Goal: Information Seeking & Learning: Learn about a topic

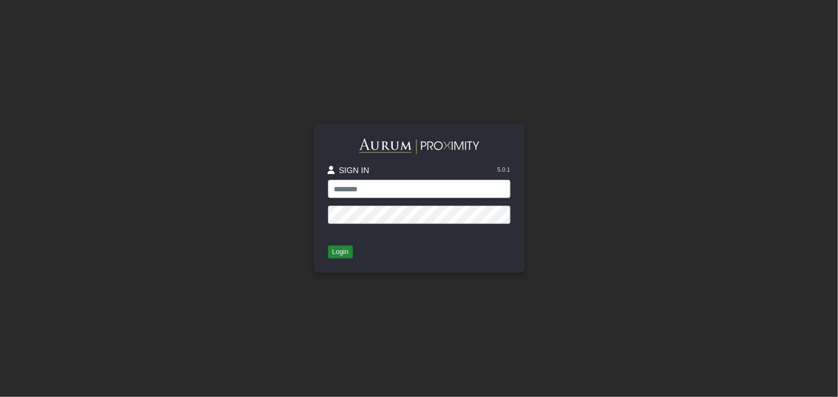
type input "**********"
click at [350, 246] on button "Login" at bounding box center [340, 252] width 25 height 13
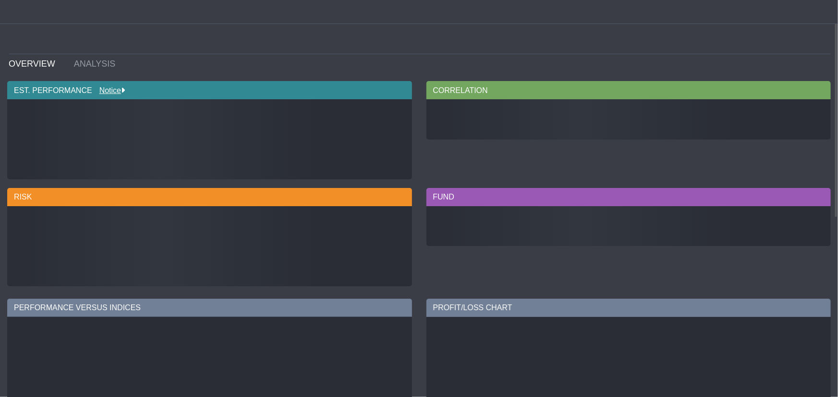
click at [348, 248] on div "[PERSON_NAME] RATIO [PERSON_NAME] RATIO DOWNSIDE DEV. VOLATILITY % UP MONTHS" at bounding box center [210, 246] width 400 height 80
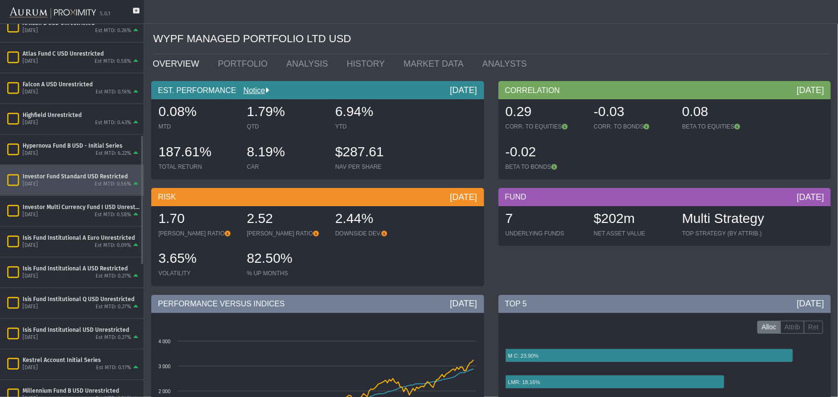
scroll to position [320, 0]
click at [43, 180] on div "[DATE] Est MTD: 0.56%" at bounding box center [82, 184] width 118 height 9
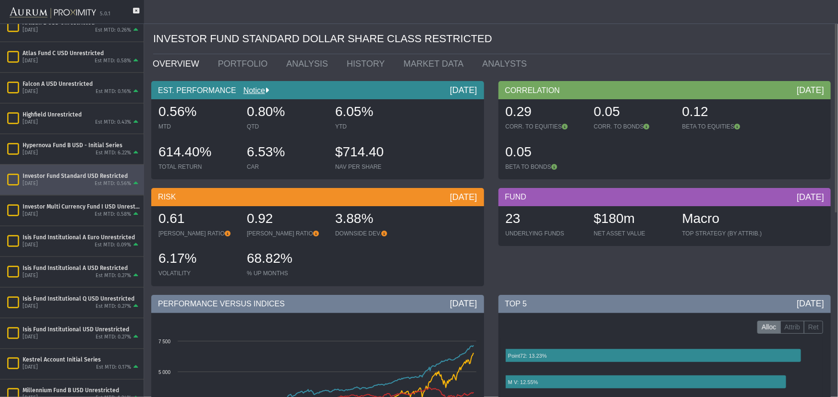
scroll to position [239, 0]
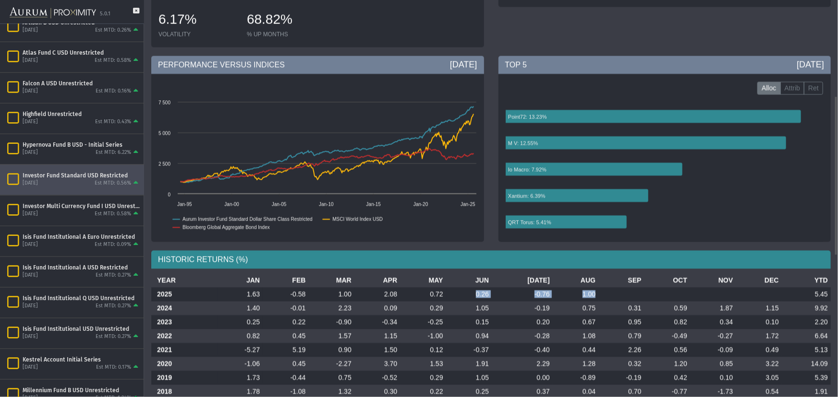
drag, startPoint x: 597, startPoint y: 290, endPoint x: 479, endPoint y: 295, distance: 118.2
click at [479, 295] on tr "2025 1.63 -0.58 1.00 2.08 0.72 0.26 -0.76 1.00 5.45" at bounding box center [490, 295] width 679 height 14
click at [67, 247] on div "[DATE] Est MTD: 0.09%" at bounding box center [82, 245] width 118 height 9
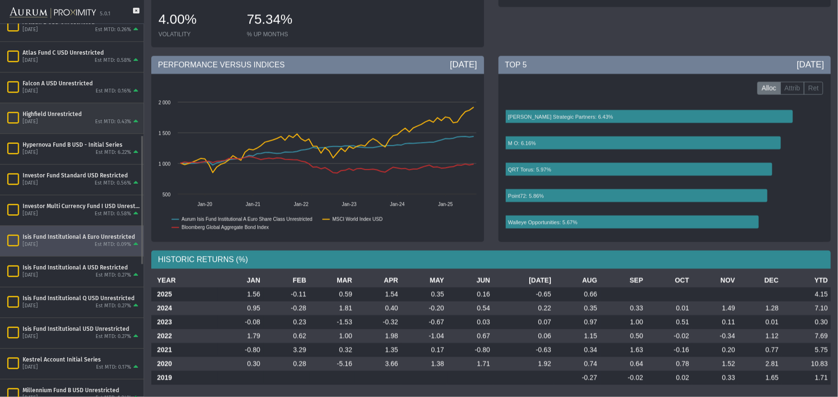
scroll to position [320, 0]
click at [75, 109] on div "Highfield Unrestricted [DATE] Est MTD: 0.43%" at bounding box center [72, 118] width 144 height 30
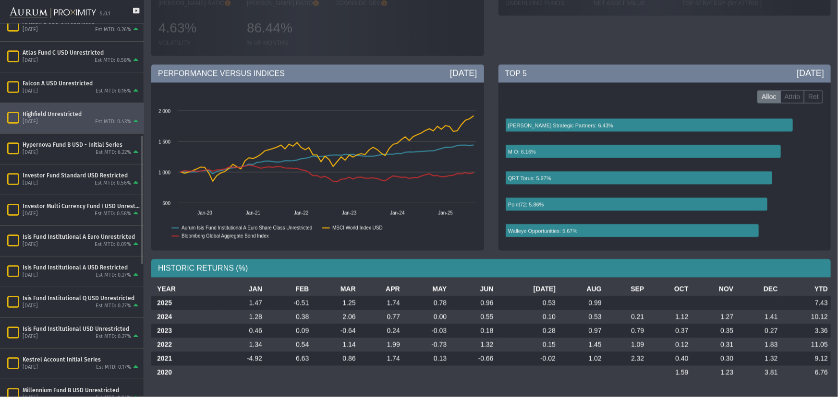
scroll to position [230, 0]
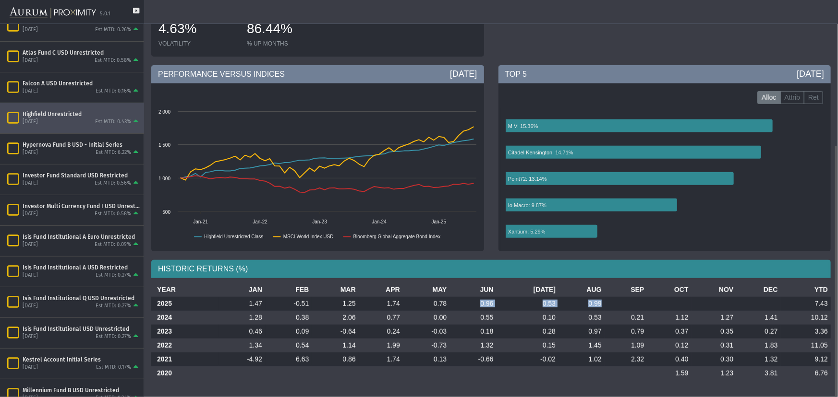
drag, startPoint x: 605, startPoint y: 304, endPoint x: 484, endPoint y: 303, distance: 121.0
click at [484, 303] on tr "2025 1.47 -0.51 1.25 1.74 0.78 0.96 0.53 0.99 7.43" at bounding box center [490, 304] width 679 height 14
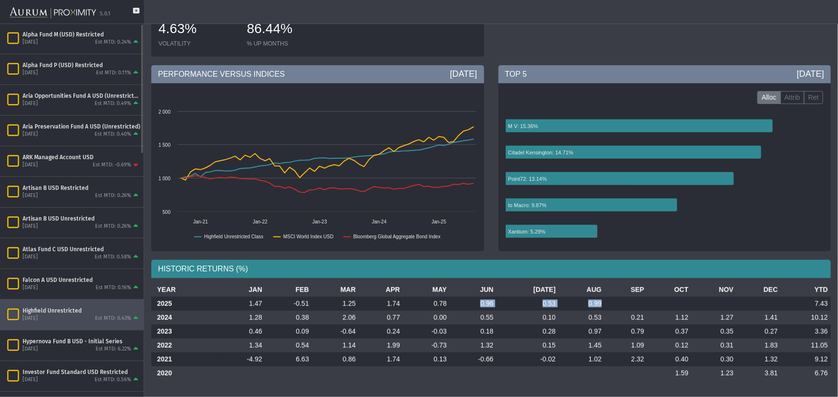
scroll to position [0, 0]
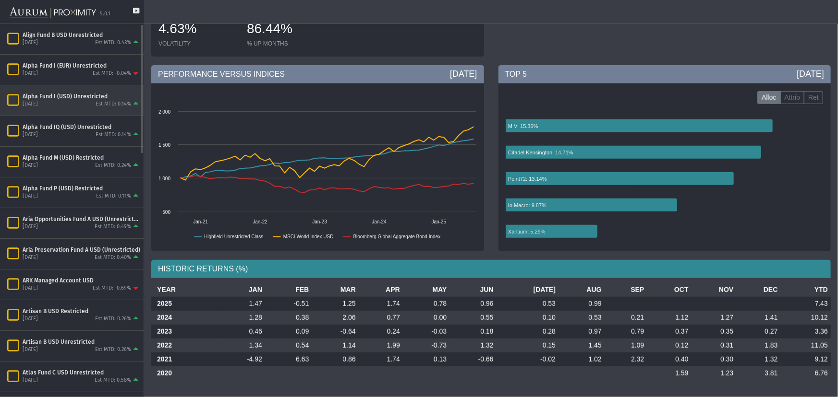
click at [62, 89] on div "Alpha Fund I (USD) Unrestricted [DATE] Est MTD: 0.14%" at bounding box center [72, 100] width 144 height 30
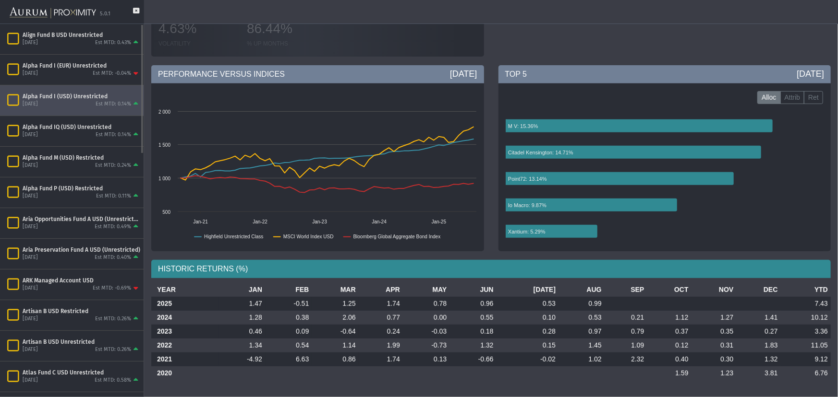
click at [55, 90] on div "Alpha Fund I (USD) Unrestricted [DATE] Est MTD: 0.14%" at bounding box center [72, 100] width 144 height 30
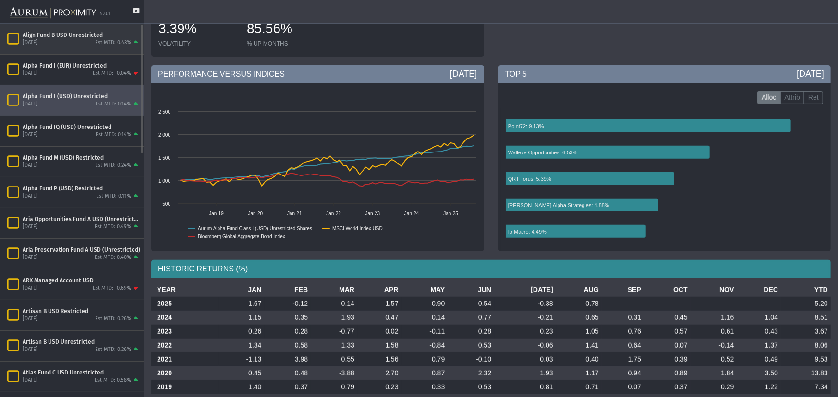
click at [60, 44] on div "[DATE] Est MTD: 0.43%" at bounding box center [82, 43] width 118 height 9
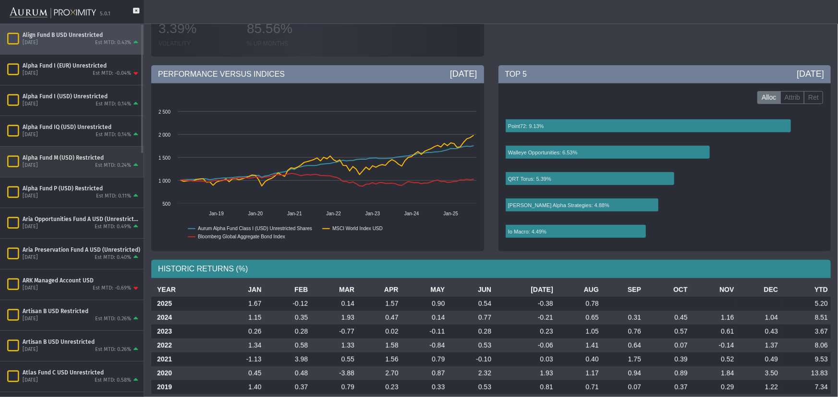
scroll to position [188, 0]
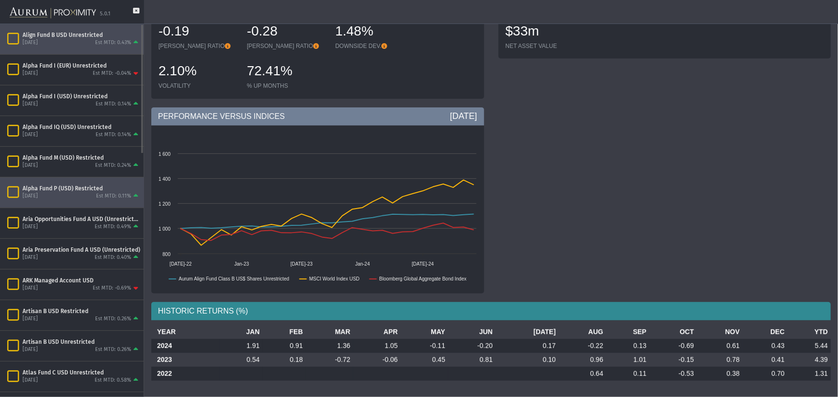
click at [57, 178] on div "Alpha Fund P (USD) Restricted [DATE] Est MTD: 0.11%" at bounding box center [72, 193] width 144 height 30
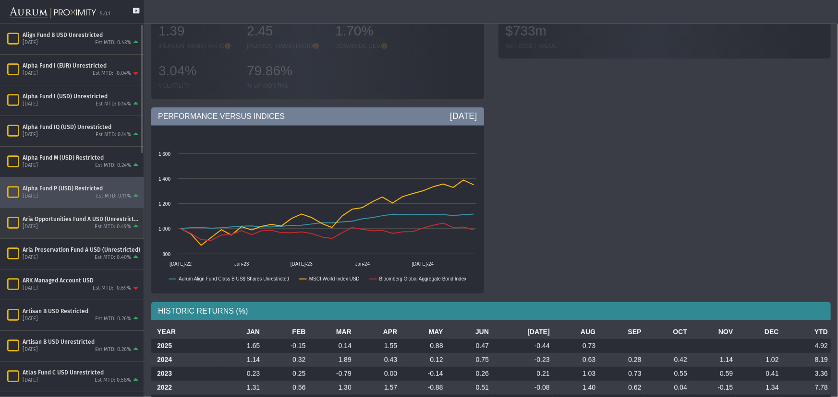
click at [38, 230] on div "[DATE]" at bounding box center [30, 227] width 15 height 7
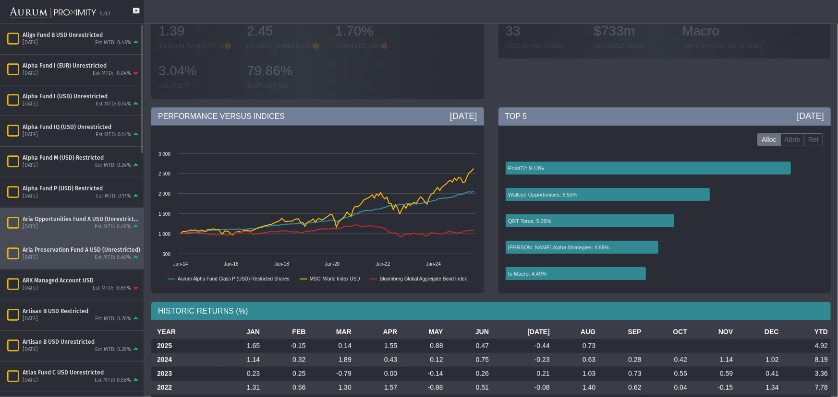
click at [57, 265] on div "Aria Preservation Fund A USD (Unrestricted) [DATE] Est MTD: 0.40%" at bounding box center [72, 254] width 144 height 30
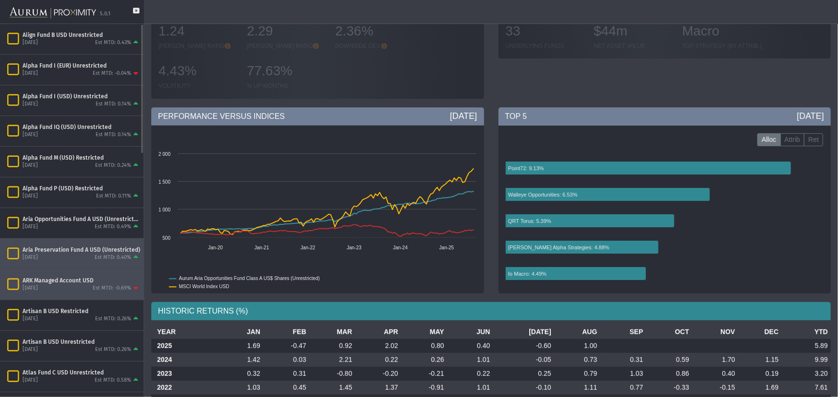
click at [61, 289] on div "[DATE] Est MTD: -0.69%" at bounding box center [82, 289] width 118 height 9
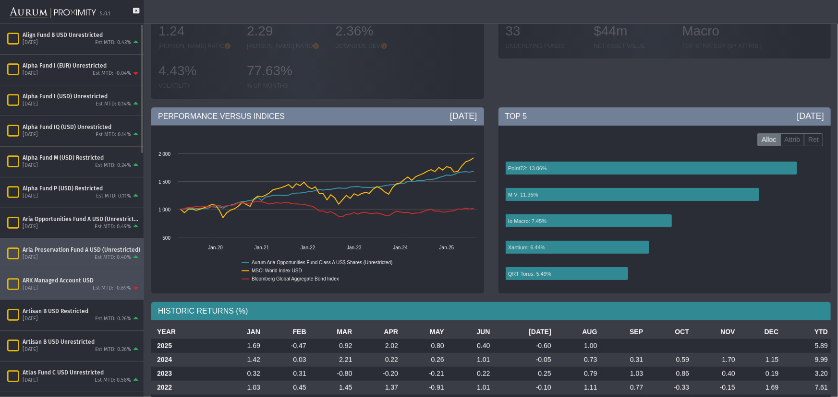
click at [38, 260] on div "[DATE]" at bounding box center [30, 257] width 15 height 7
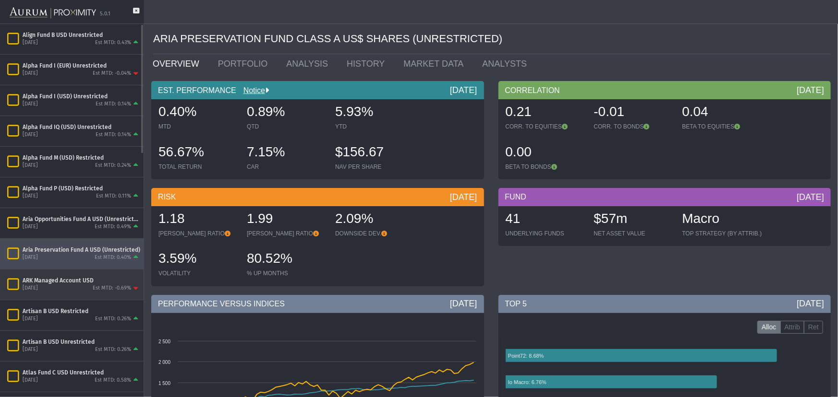
click at [92, 288] on div "[DATE] Est MTD: -0.69%" at bounding box center [82, 289] width 118 height 9
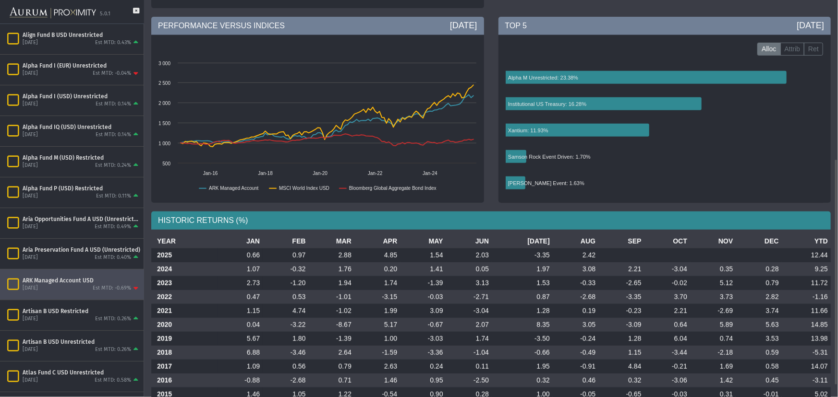
scroll to position [299, 0]
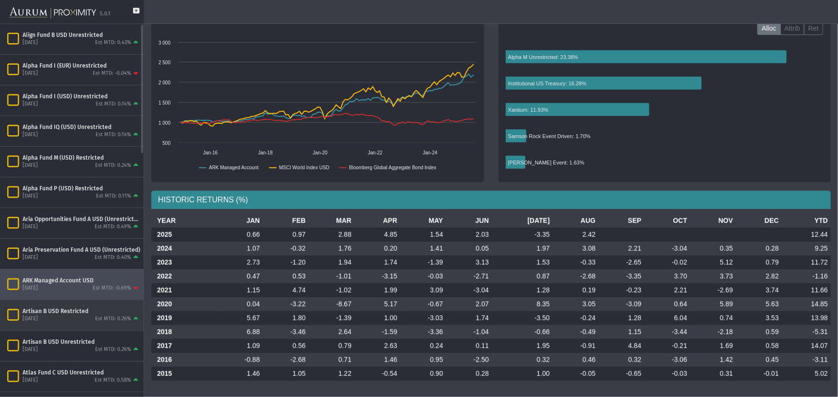
click at [56, 323] on div "[DATE] Est MTD: 0.26%" at bounding box center [82, 319] width 118 height 9
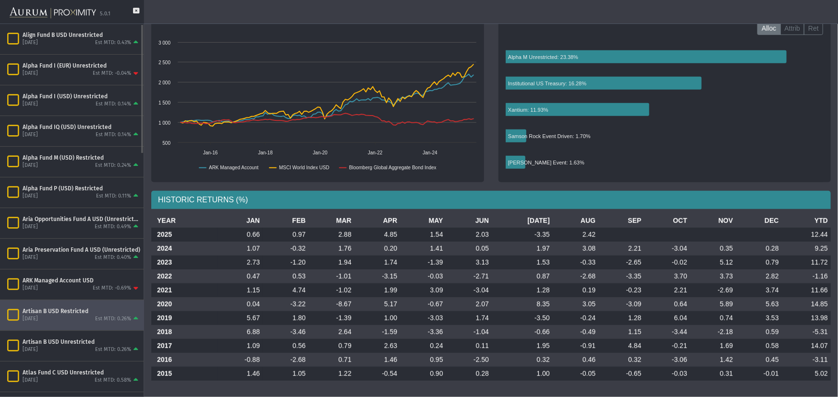
scroll to position [244, 0]
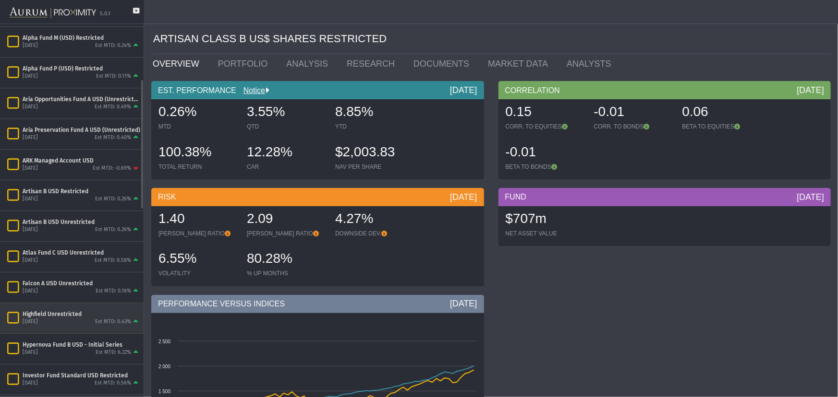
scroll to position [199, 0]
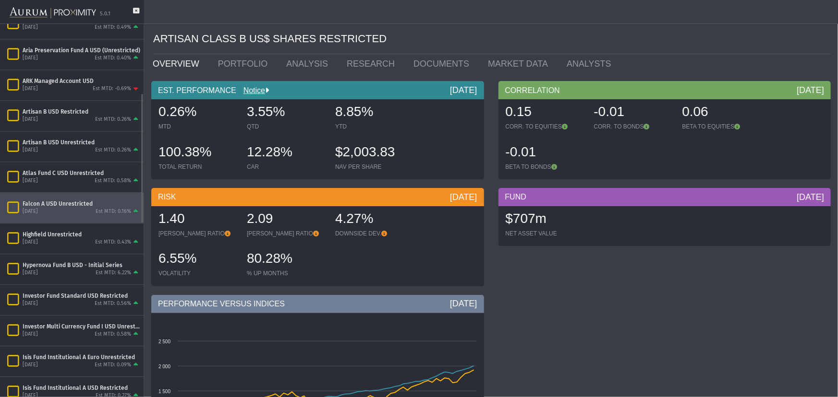
click at [68, 214] on div "September 2025 Est MTD: 0.16%" at bounding box center [82, 212] width 118 height 9
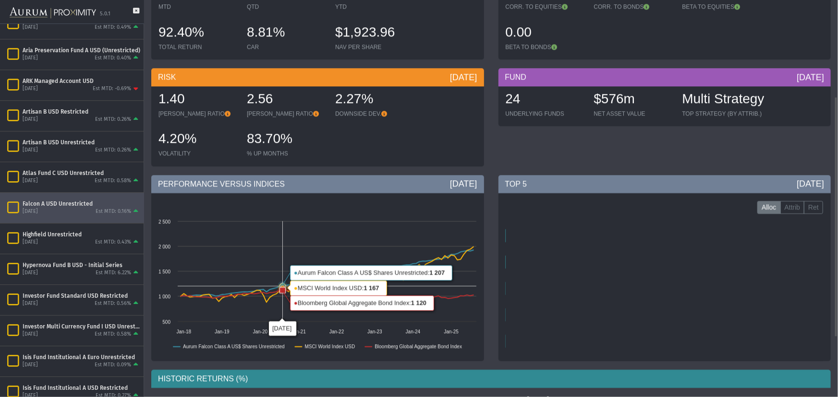
scroll to position [199, 0]
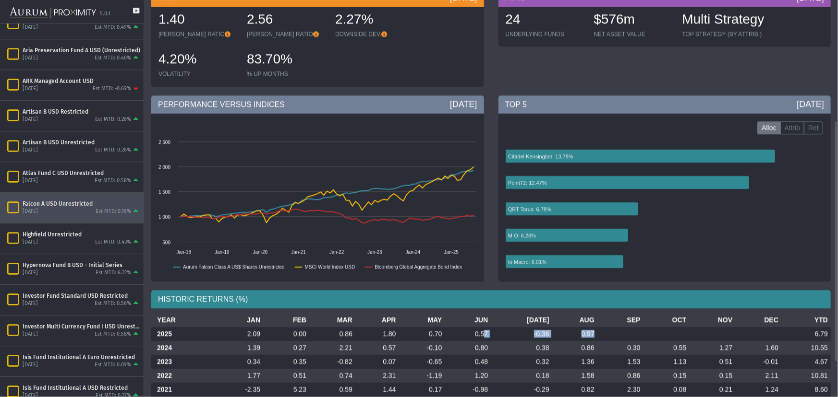
drag, startPoint x: 579, startPoint y: 332, endPoint x: 492, endPoint y: 335, distance: 87.4
click at [492, 335] on tr "2025 2.09 0.00 0.86 1.80 0.70 0.57 -0.36 0.97 6.79" at bounding box center [490, 334] width 679 height 14
click at [28, 235] on div "Highfield Unrestricted" at bounding box center [82, 235] width 118 height 8
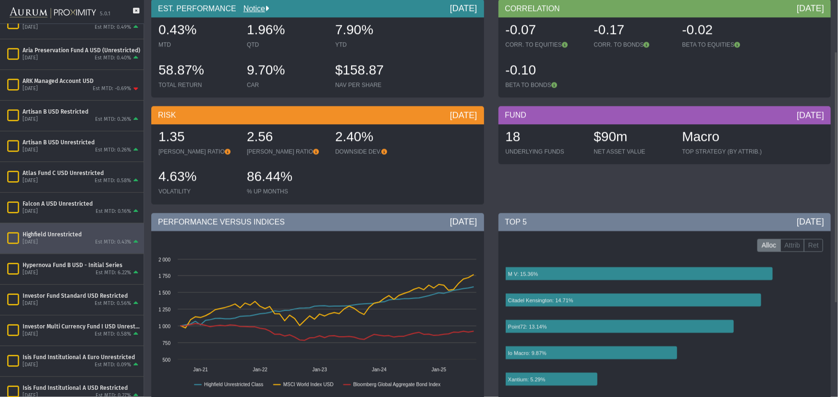
scroll to position [230, 0]
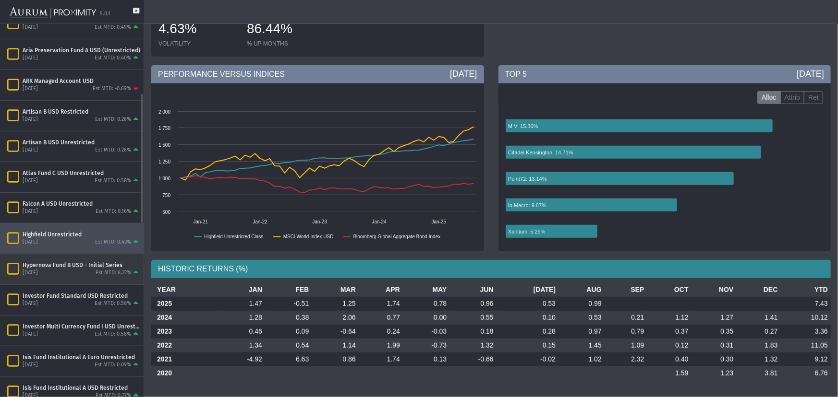
click at [59, 263] on div "Hypernova Fund B USD - Initial Series" at bounding box center [82, 265] width 118 height 8
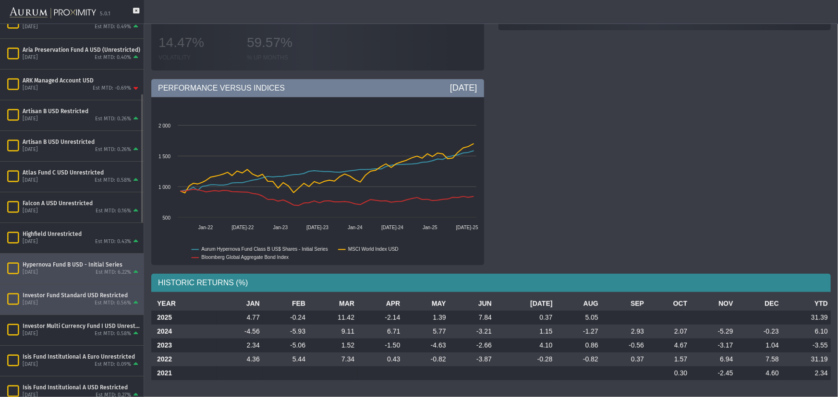
scroll to position [200, 0]
click at [63, 291] on div "Investor Fund Standard USD Restricted" at bounding box center [82, 295] width 118 height 8
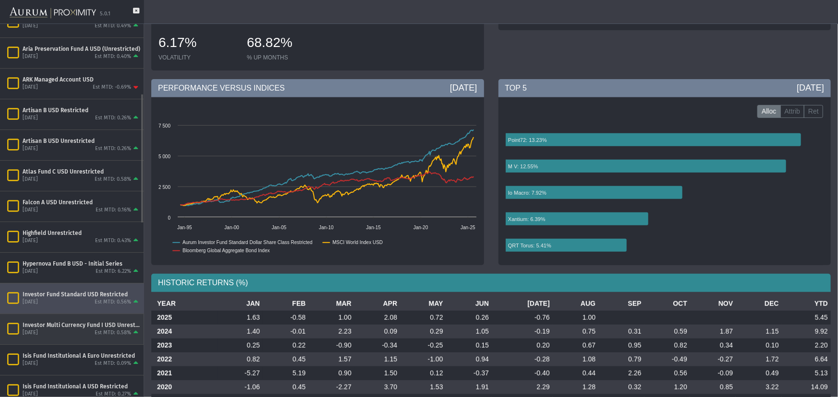
click at [34, 322] on div "Investor Multi Currency Fund I USD Unrestricted" at bounding box center [82, 326] width 118 height 8
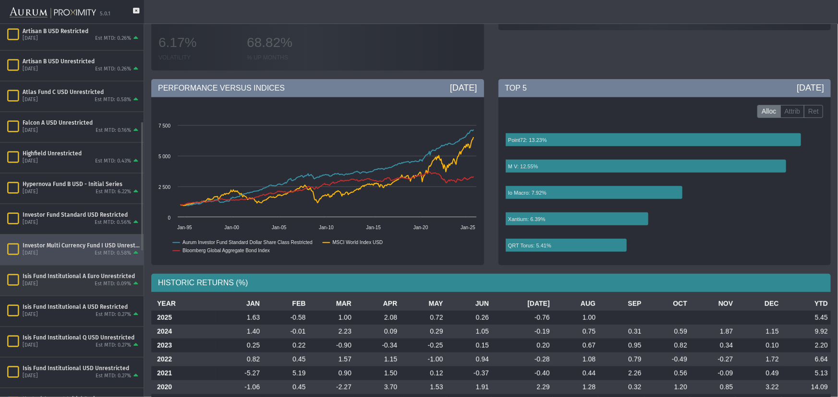
scroll to position [281, 0]
click at [38, 284] on div "[DATE]" at bounding box center [30, 284] width 15 height 7
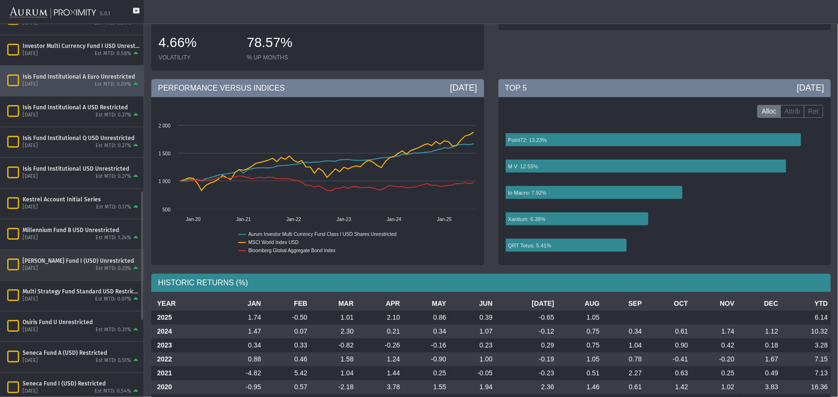
scroll to position [481, 0]
click at [38, 266] on div "[DATE]" at bounding box center [30, 268] width 15 height 7
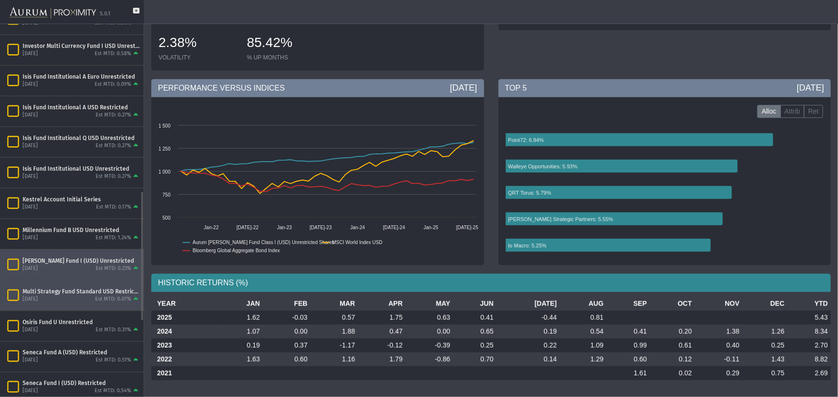
scroll to position [481, 0]
click at [66, 295] on div "September 2025 Est MTD: 0.07%" at bounding box center [82, 299] width 118 height 9
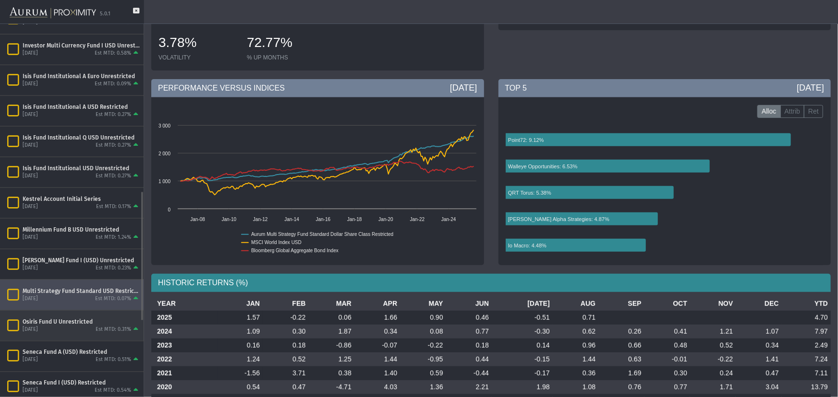
click at [56, 312] on div "Osiris Fund U Unrestricted September 2025 Est MTD: 0.31%" at bounding box center [72, 326] width 144 height 30
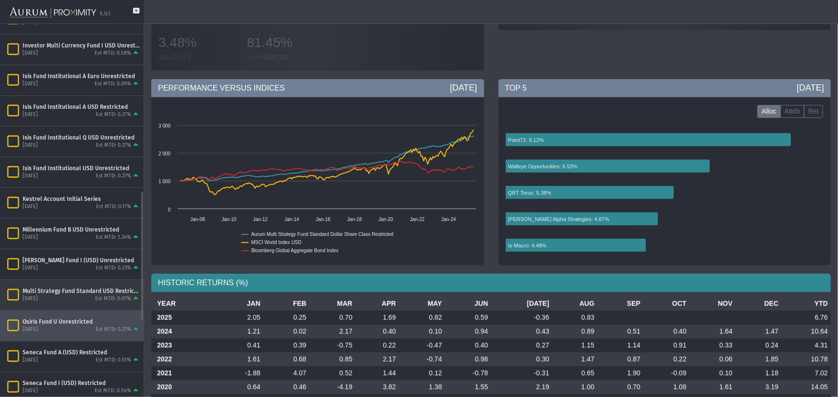
scroll to position [521, 0]
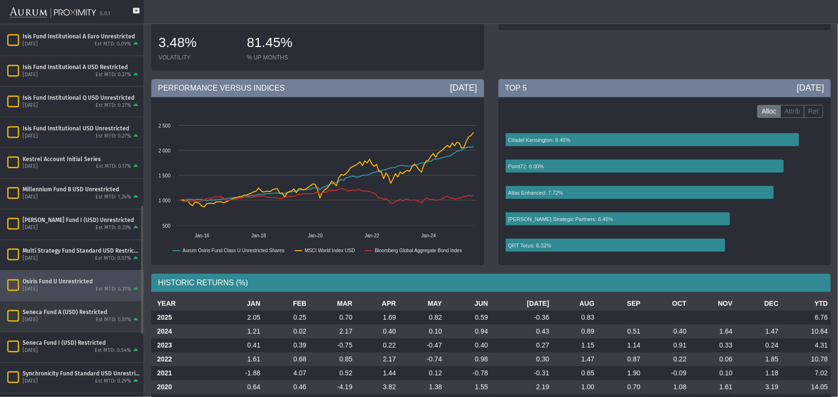
click at [72, 318] on div "September 2025 Est MTD: 0.51%" at bounding box center [82, 320] width 118 height 9
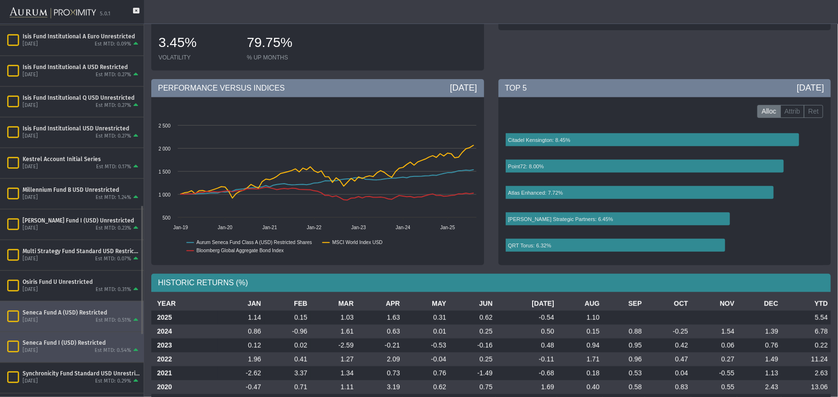
scroll to position [521, 0]
click at [77, 336] on div "Seneca Fund I (USD) Restricted September 2025 Est MTD: 0.54%" at bounding box center [72, 347] width 144 height 30
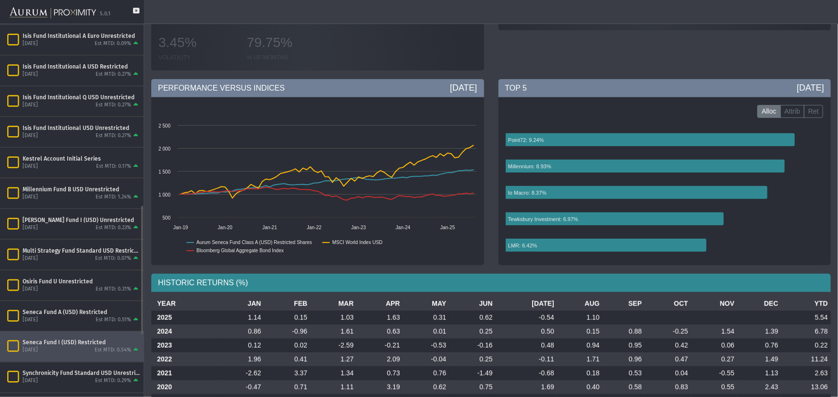
scroll to position [601, 0]
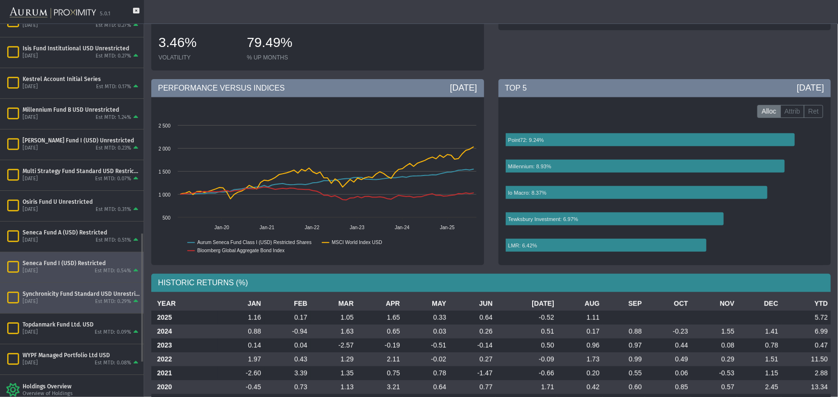
click at [74, 298] on div "September 2025 Est MTD: 0.29%" at bounding box center [82, 302] width 118 height 9
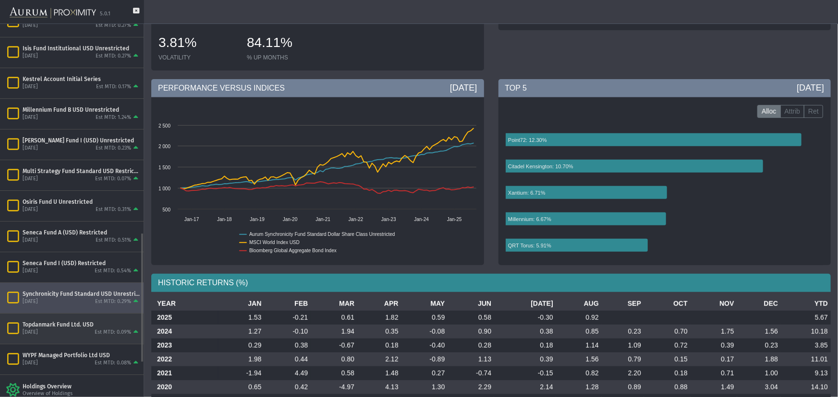
scroll to position [601, 0]
click at [84, 328] on div "[DATE] Est MTD: 0.09%" at bounding box center [82, 332] width 118 height 9
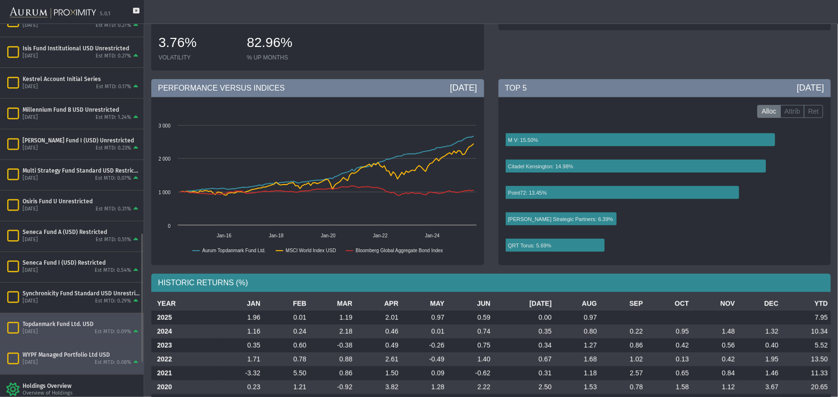
scroll to position [601, 0]
click at [92, 359] on div "September 2025 Est MTD: 0.08%" at bounding box center [82, 363] width 118 height 9
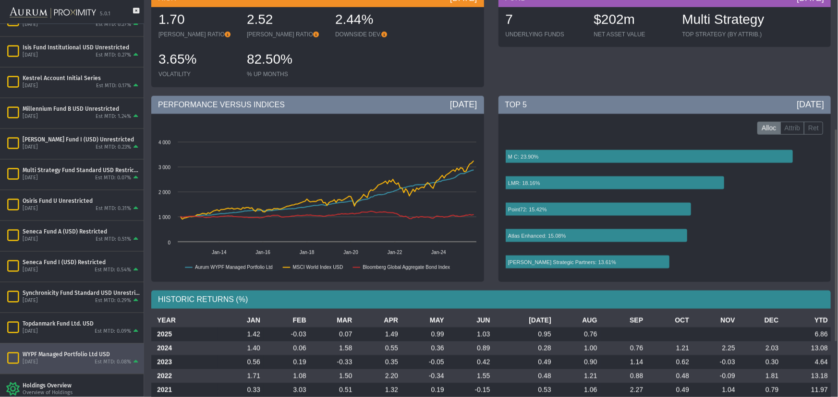
scroll to position [239, 0]
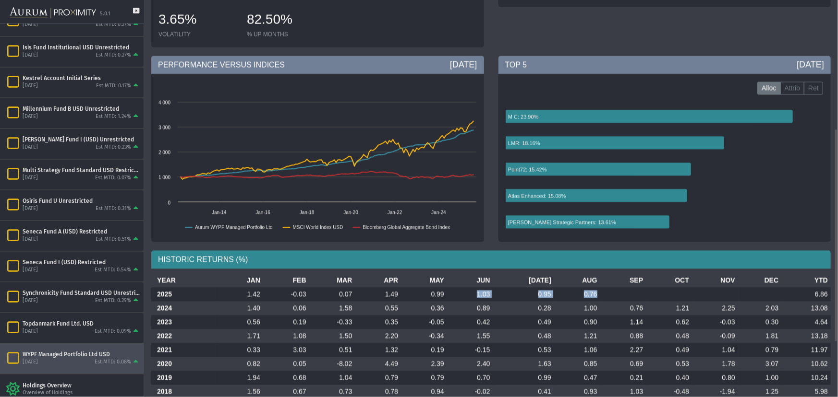
drag, startPoint x: 488, startPoint y: 293, endPoint x: 603, endPoint y: 292, distance: 115.2
click at [603, 292] on tr "2025 1.42 -0.03 0.07 1.49 0.99 1.03 0.95 0.76 6.86" at bounding box center [490, 295] width 679 height 14
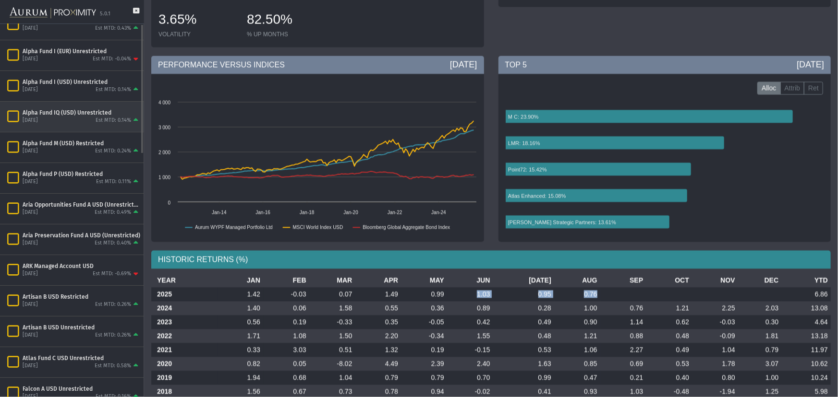
scroll to position [0, 0]
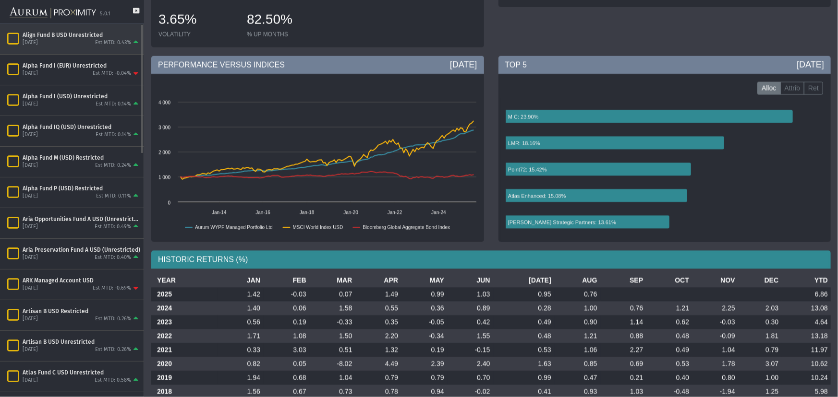
click at [95, 36] on div "Align Fund B USD Unrestricted" at bounding box center [82, 35] width 118 height 8
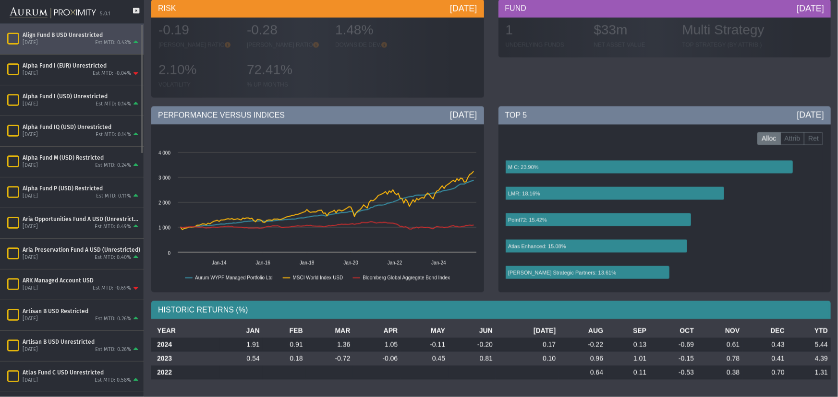
scroll to position [188, 0]
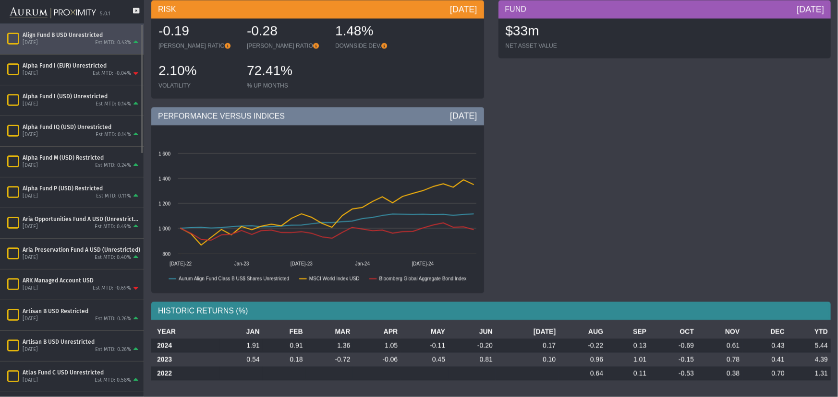
click at [94, 53] on div "Align Fund B USD Unrestricted December 2024 Est MTD: 0.43%" at bounding box center [72, 39] width 144 height 30
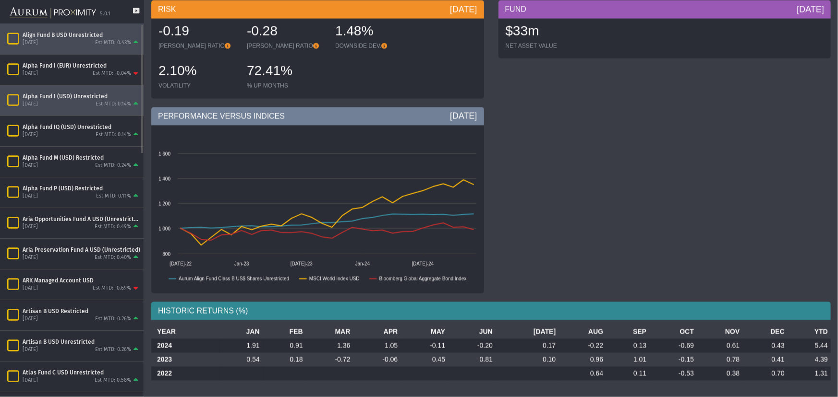
click at [87, 100] on div "September 2025 Est MTD: 0.14%" at bounding box center [82, 104] width 118 height 9
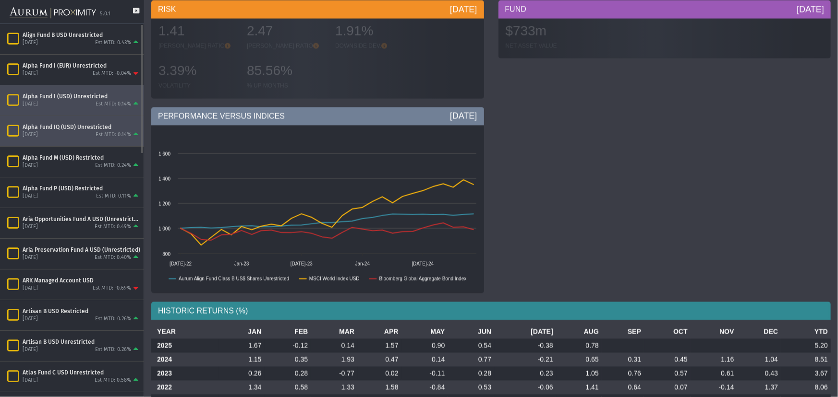
click at [88, 127] on div "Alpha Fund IQ (USD) Unrestricted" at bounding box center [82, 127] width 118 height 8
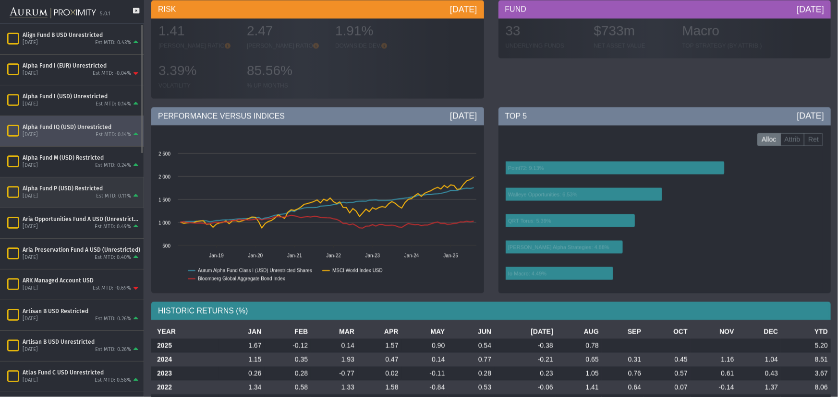
scroll to position [174, 0]
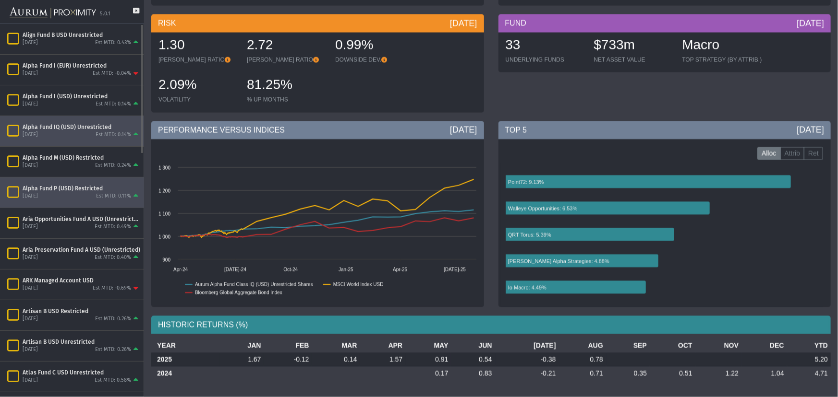
click at [92, 178] on div "Alpha Fund P (USD) Restricted [DATE] Est MTD: 0.11%" at bounding box center [72, 193] width 144 height 30
